Goal: Transaction & Acquisition: Purchase product/service

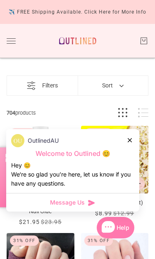
click at [127, 144] on div at bounding box center [129, 140] width 5 height 9
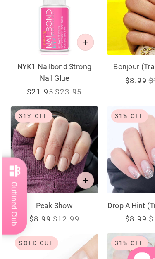
scroll to position [133, 0]
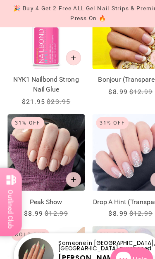
click at [42, 134] on img "Peak Show" at bounding box center [41, 134] width 68 height 68
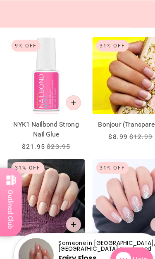
scroll to position [94, 0]
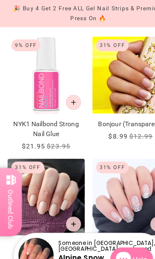
click at [42, 96] on img "NYK1 Nailbond Strong Nail Glue" at bounding box center [41, 66] width 68 height 68
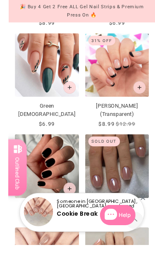
scroll to position [702, 0]
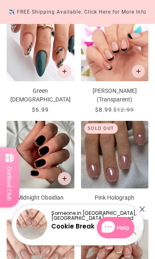
click at [117, 169] on img "Pink Holograph" at bounding box center [115, 155] width 68 height 68
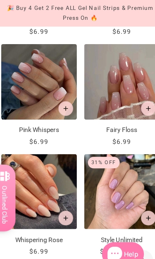
scroll to position [980, 0]
click at [110, 69] on img "Fairy Floss" at bounding box center [115, 74] width 68 height 68
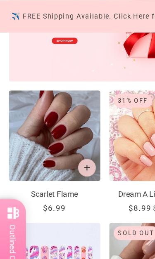
scroll to position [452, 0]
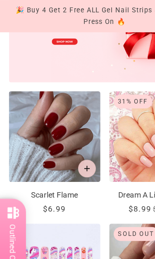
click at [42, 118] on img "Scarlet Flame" at bounding box center [41, 102] width 68 height 68
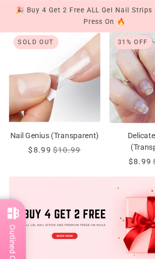
scroll to position [299, 0]
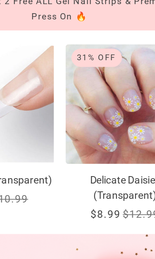
click at [81, 78] on img "Delicate Daisies (Transparent)" at bounding box center [115, 66] width 68 height 68
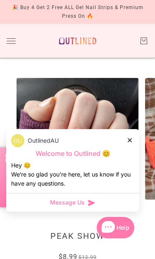
click at [129, 141] on icon at bounding box center [129, 140] width 4 height 4
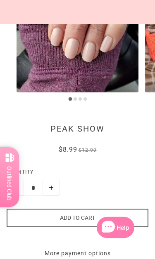
scroll to position [107, 0]
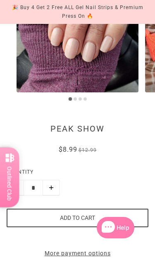
click at [82, 219] on button "Add to cart" at bounding box center [77, 218] width 141 height 19
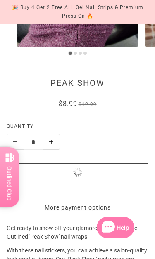
scroll to position [151, 0]
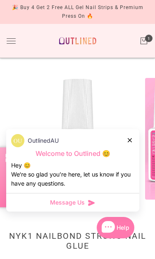
click at [128, 141] on icon at bounding box center [129, 140] width 4 height 4
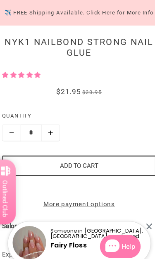
scroll to position [197, 0]
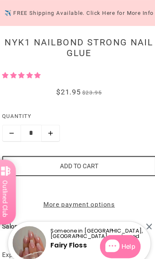
click at [67, 153] on button "Add to cart" at bounding box center [77, 153] width 141 height 19
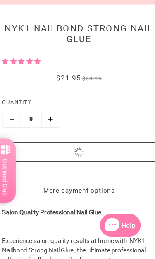
scroll to position [0, 0]
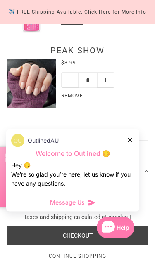
click at [129, 142] on icon at bounding box center [129, 140] width 4 height 4
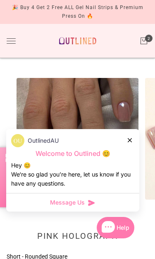
click at [123, 139] on div "OutlinedAU" at bounding box center [72, 140] width 123 height 13
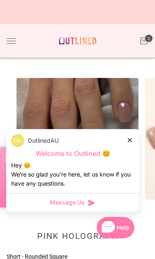
click at [127, 143] on div "OutlinedAU" at bounding box center [72, 140] width 123 height 13
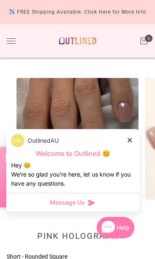
click at [129, 137] on div at bounding box center [129, 140] width 5 height 9
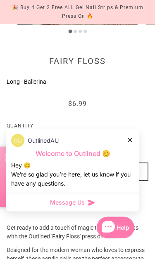
scroll to position [179, 0]
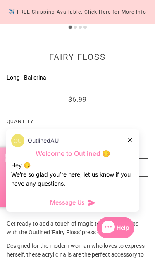
click at [92, 165] on button "Add to cart" at bounding box center [77, 167] width 141 height 19
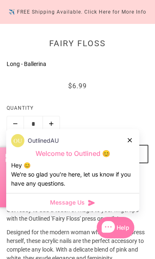
scroll to position [0, 0]
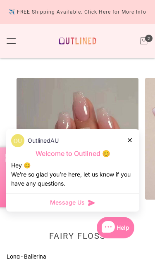
click at [130, 139] on icon at bounding box center [129, 140] width 4 height 4
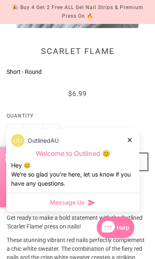
scroll to position [172, 0]
click at [77, 165] on button "Add to cart" at bounding box center [77, 162] width 141 height 19
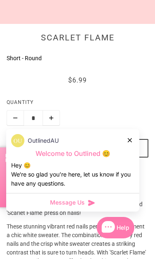
scroll to position [0, 0]
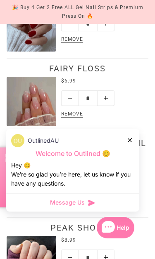
scroll to position [124, 0]
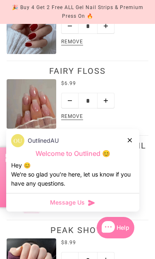
click at [127, 142] on icon at bounding box center [129, 140] width 4 height 4
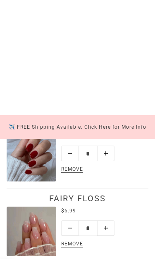
scroll to position [0, 0]
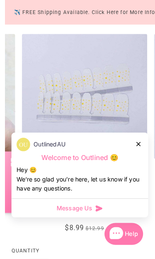
scroll to position [41, 0]
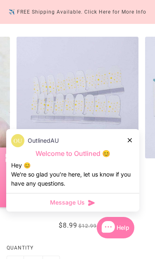
click at [129, 142] on icon at bounding box center [129, 140] width 4 height 4
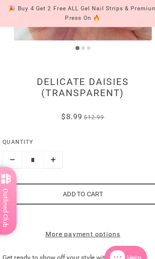
scroll to position [164, 0]
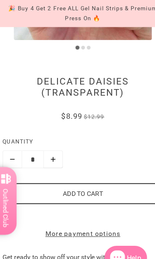
click at [69, 175] on button "Add to cart" at bounding box center [77, 171] width 141 height 19
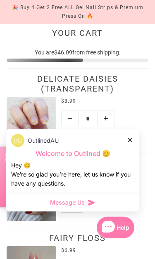
scroll to position [42, 0]
click at [130, 142] on icon at bounding box center [129, 140] width 4 height 4
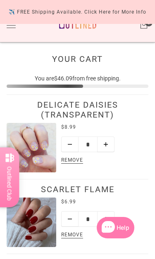
scroll to position [0, 0]
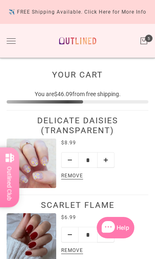
click at [10, 40] on button "Toggle drawer" at bounding box center [11, 40] width 9 height 5
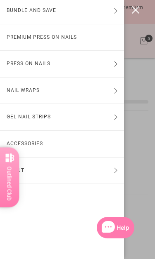
scroll to position [35, 0]
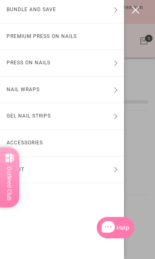
click at [54, 116] on button "Gel Nail Strips" at bounding box center [62, 116] width 124 height 26
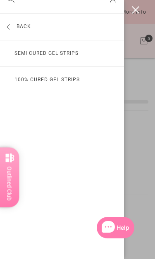
scroll to position [18, 0]
click at [61, 81] on link "100% Cured Gel Strips" at bounding box center [62, 80] width 124 height 26
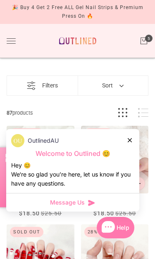
click at [128, 142] on div at bounding box center [129, 140] width 5 height 9
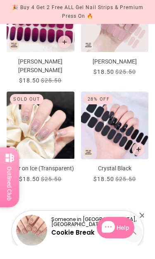
scroll to position [1145, 0]
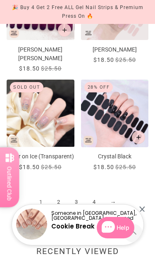
click at [61, 200] on link "2" at bounding box center [58, 202] width 18 height 15
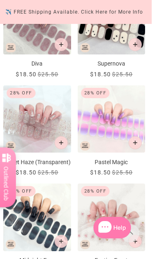
scroll to position [810, 0]
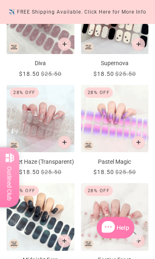
click at [111, 140] on img "Pastel Magic" at bounding box center [115, 119] width 68 height 68
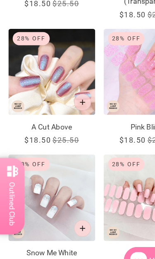
scroll to position [1055, 0]
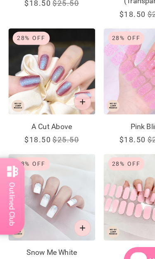
click at [50, 89] on img "A Cut Above" at bounding box center [41, 80] width 68 height 68
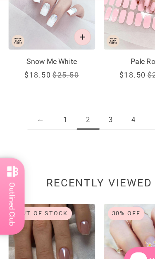
scroll to position [1207, 0]
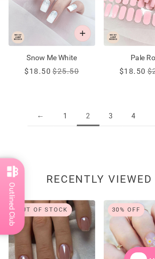
click at [85, 107] on link "3" at bounding box center [87, 114] width 18 height 15
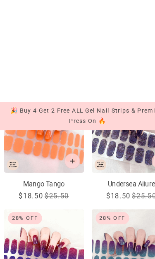
scroll to position [523, 0]
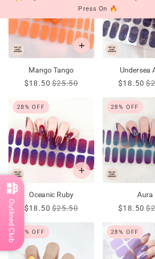
click at [43, 120] on img "Oceanic Ruby" at bounding box center [41, 120] width 68 height 68
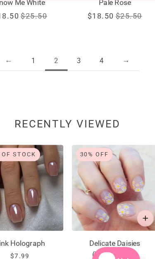
scroll to position [1250, 0]
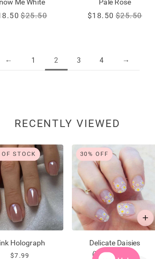
click at [95, 66] on link "4" at bounding box center [104, 71] width 18 height 15
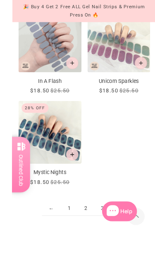
scroll to position [1128, 0]
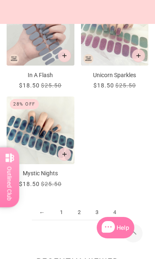
click at [115, 205] on span "4" at bounding box center [115, 212] width 18 height 15
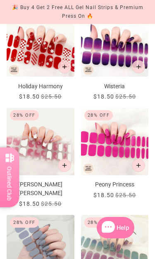
scroll to position [910, 0]
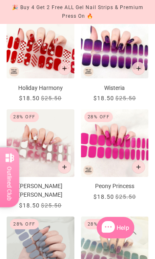
click at [43, 127] on img "Holly Jolly" at bounding box center [41, 143] width 68 height 68
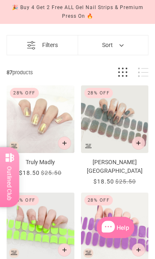
scroll to position [0, 0]
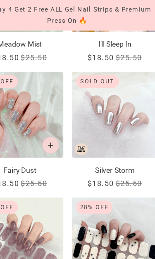
scroll to position [643, 0]
click at [89, 104] on img "Silver Storm" at bounding box center [115, 90] width 68 height 68
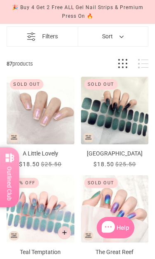
scroll to position [0, 0]
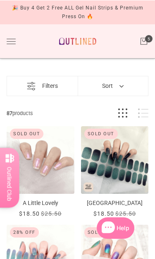
click at [144, 43] on icon "Cart" at bounding box center [143, 40] width 9 height 9
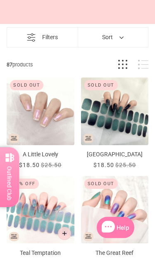
scroll to position [48, 0]
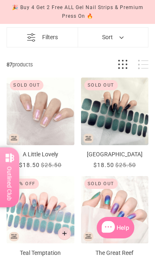
click at [122, 206] on img "The Great Reef" at bounding box center [115, 210] width 68 height 68
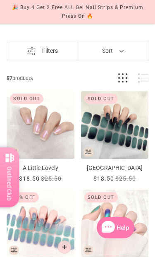
scroll to position [0, 0]
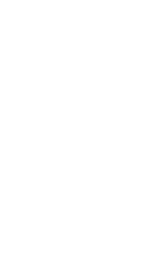
scroll to position [310, 0]
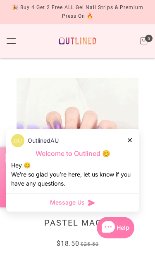
click at [128, 143] on div at bounding box center [129, 140] width 5 height 9
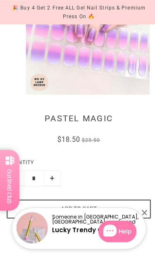
scroll to position [106, 0]
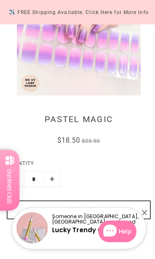
click at [82, 205] on button "Add to cart" at bounding box center [77, 206] width 141 height 19
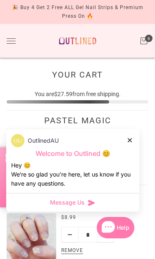
click at [125, 141] on div "OutlinedAU" at bounding box center [72, 140] width 123 height 13
click at [129, 140] on icon at bounding box center [129, 140] width 4 height 4
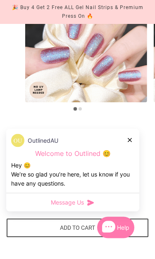
scroll to position [97, 0]
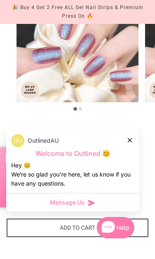
click at [130, 142] on icon at bounding box center [129, 140] width 4 height 4
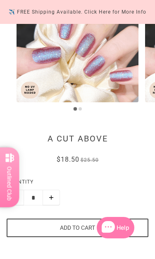
click at [74, 230] on button "Add to cart" at bounding box center [77, 228] width 141 height 19
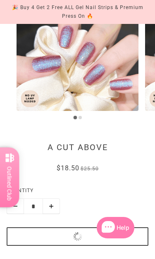
scroll to position [102, 0]
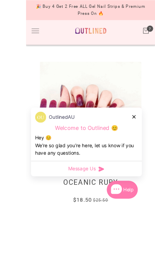
scroll to position [24, 0]
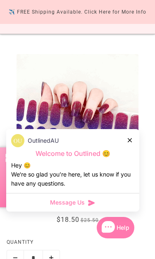
click at [127, 144] on div at bounding box center [129, 140] width 5 height 9
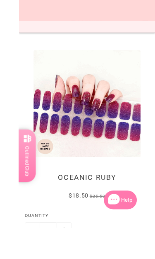
scroll to position [46, 0]
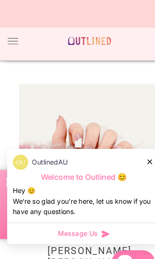
scroll to position [5, 0]
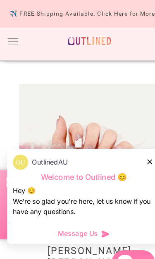
click at [126, 144] on div "OutlinedAU" at bounding box center [72, 140] width 123 height 13
click at [127, 142] on icon at bounding box center [129, 140] width 4 height 4
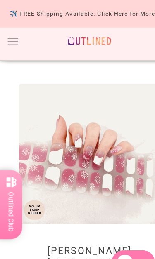
scroll to position [0, 0]
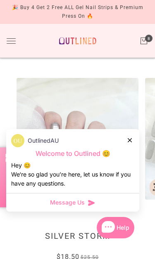
click at [131, 135] on div "OutlinedAU" at bounding box center [72, 140] width 123 height 13
click at [130, 142] on div at bounding box center [129, 140] width 5 height 9
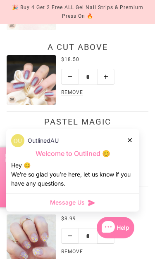
scroll to position [154, 0]
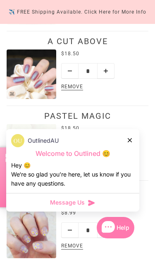
click at [132, 144] on div at bounding box center [129, 140] width 5 height 9
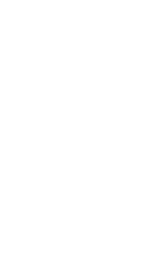
scroll to position [308, 0]
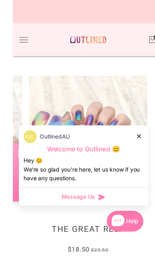
scroll to position [4, 0]
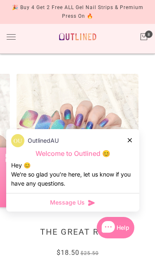
click at [129, 142] on icon at bounding box center [129, 140] width 4 height 4
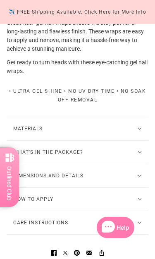
scroll to position [389, 0]
click at [138, 152] on icon at bounding box center [139, 152] width 4 height 2
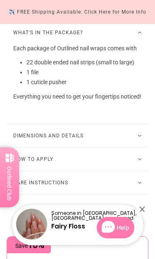
scroll to position [514, 0]
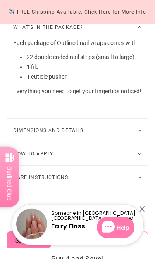
click at [141, 154] on icon at bounding box center [139, 154] width 4 height 2
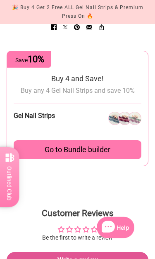
scroll to position [768, 0]
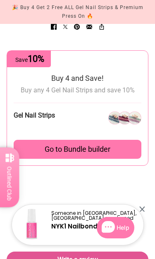
click at [106, 145] on span "Go to Bundle builder" at bounding box center [78, 149] width 66 height 9
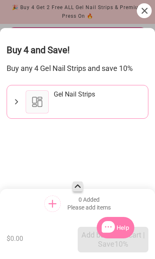
scroll to position [1006, 0]
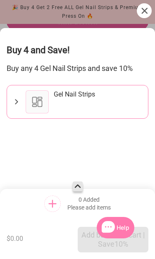
click at [61, 199] on div "0 Added Please add items" at bounding box center [77, 203] width 141 height 16
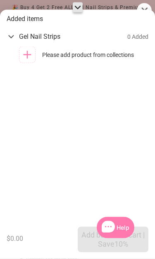
scroll to position [484, 0]
click at [78, 10] on icon at bounding box center [78, 7] width 10 height 10
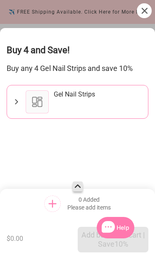
scroll to position [414, 0]
